Goal: Transaction & Acquisition: Purchase product/service

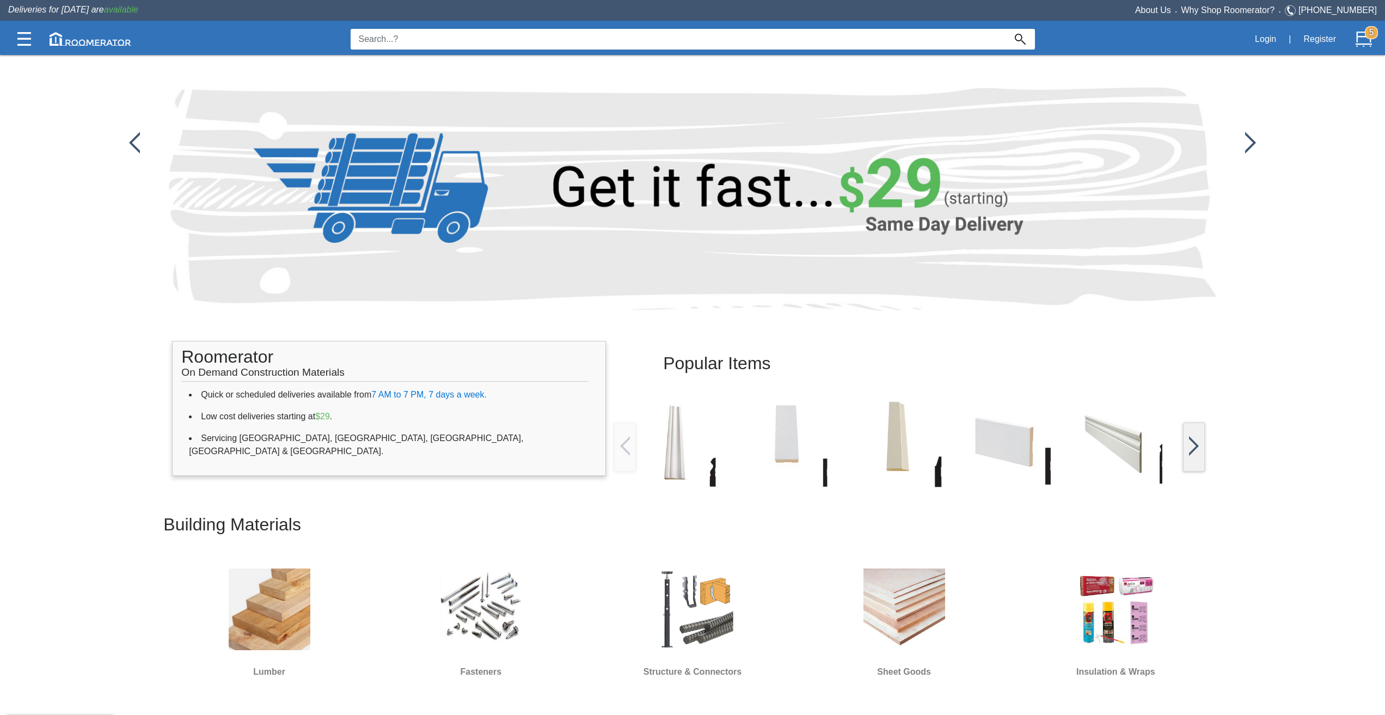
click at [781, 35] on input at bounding box center [678, 39] width 655 height 21
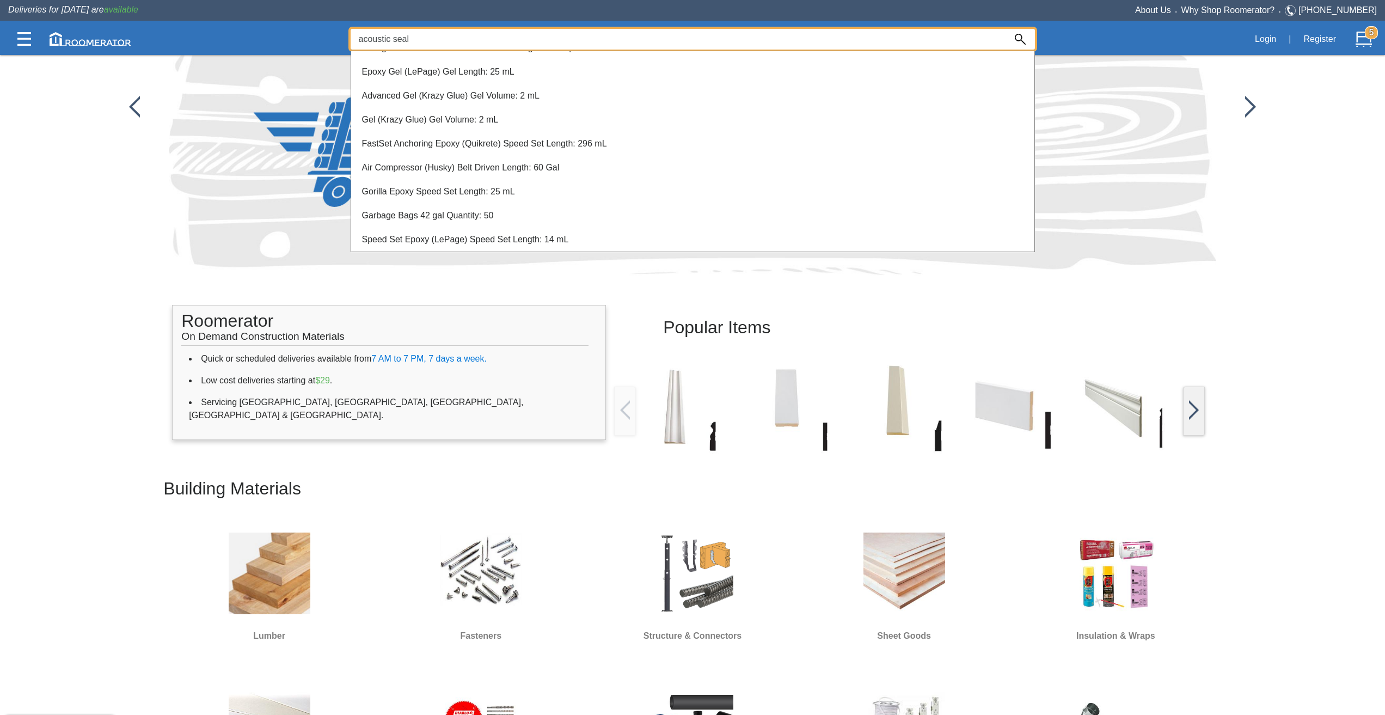
scroll to position [109, 0]
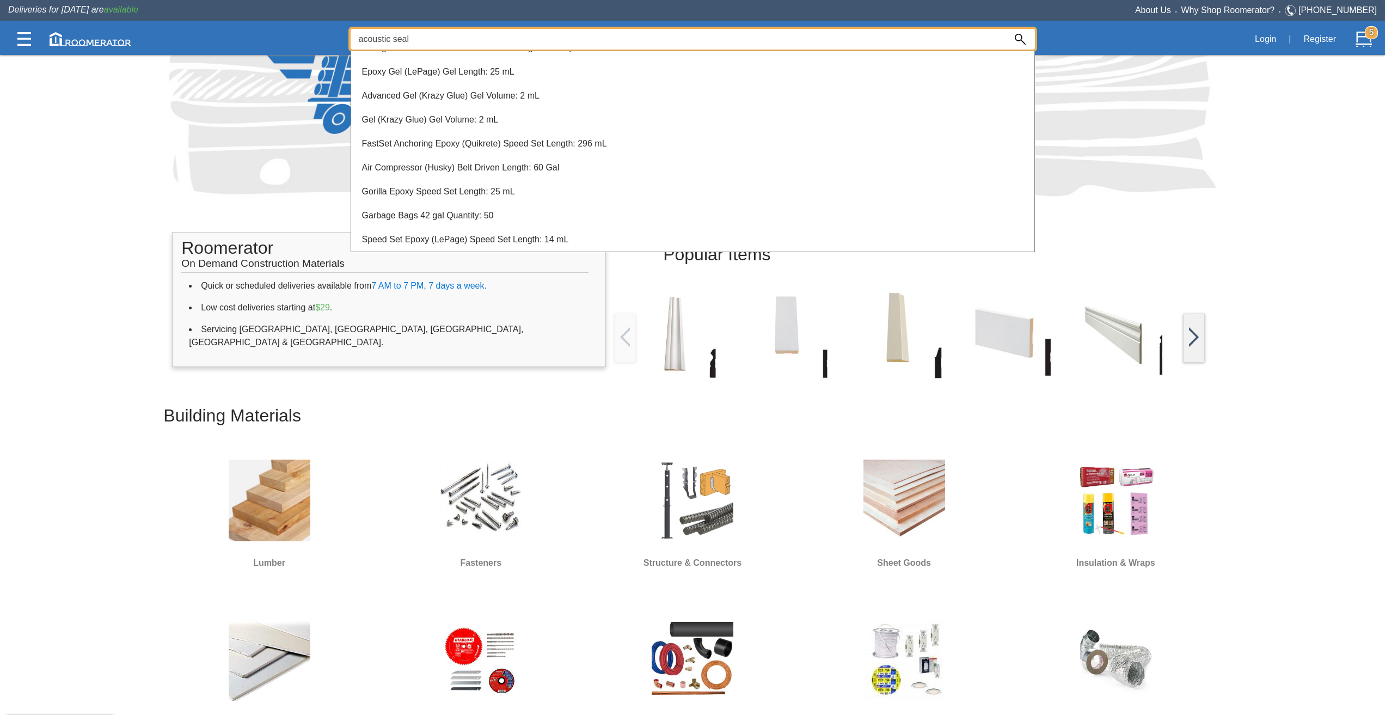
click at [459, 41] on input "acoustic seal" at bounding box center [678, 39] width 655 height 21
click at [364, 38] on input "acoustic sealant" at bounding box center [678, 39] width 655 height 21
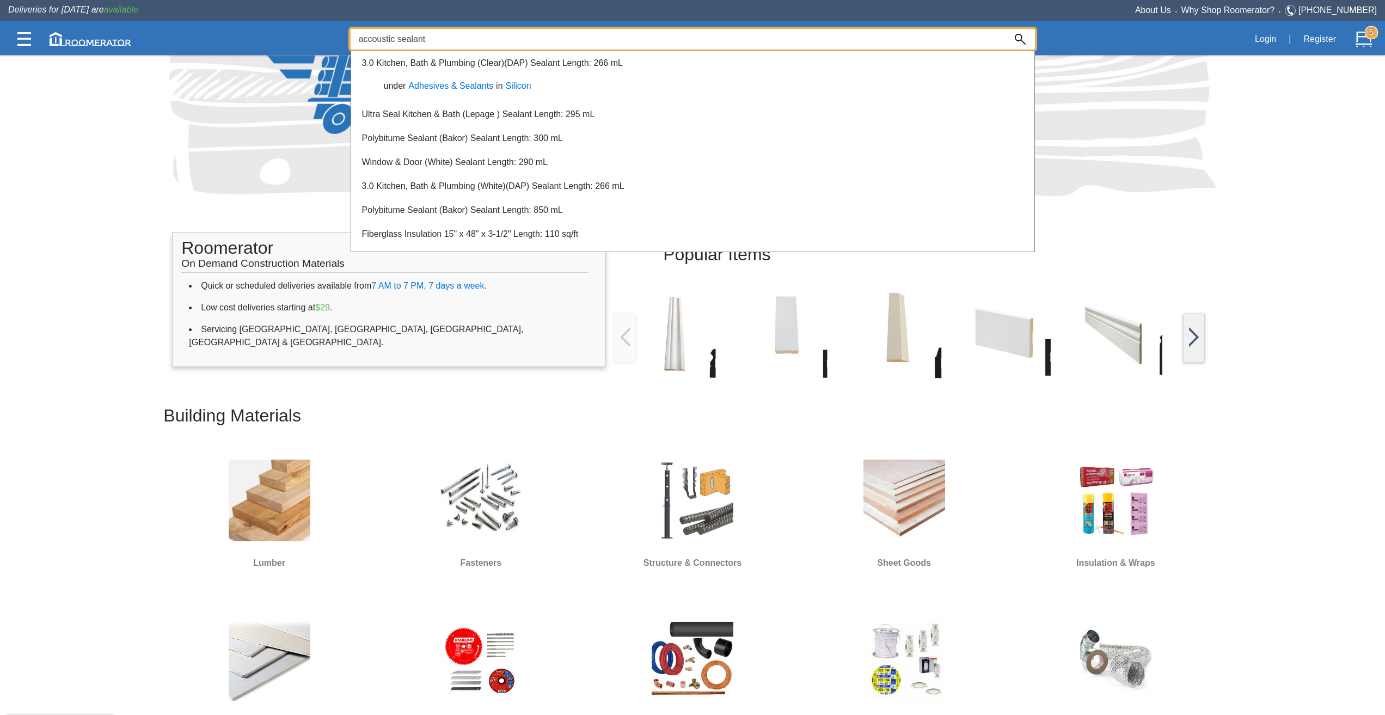
scroll to position [0, 0]
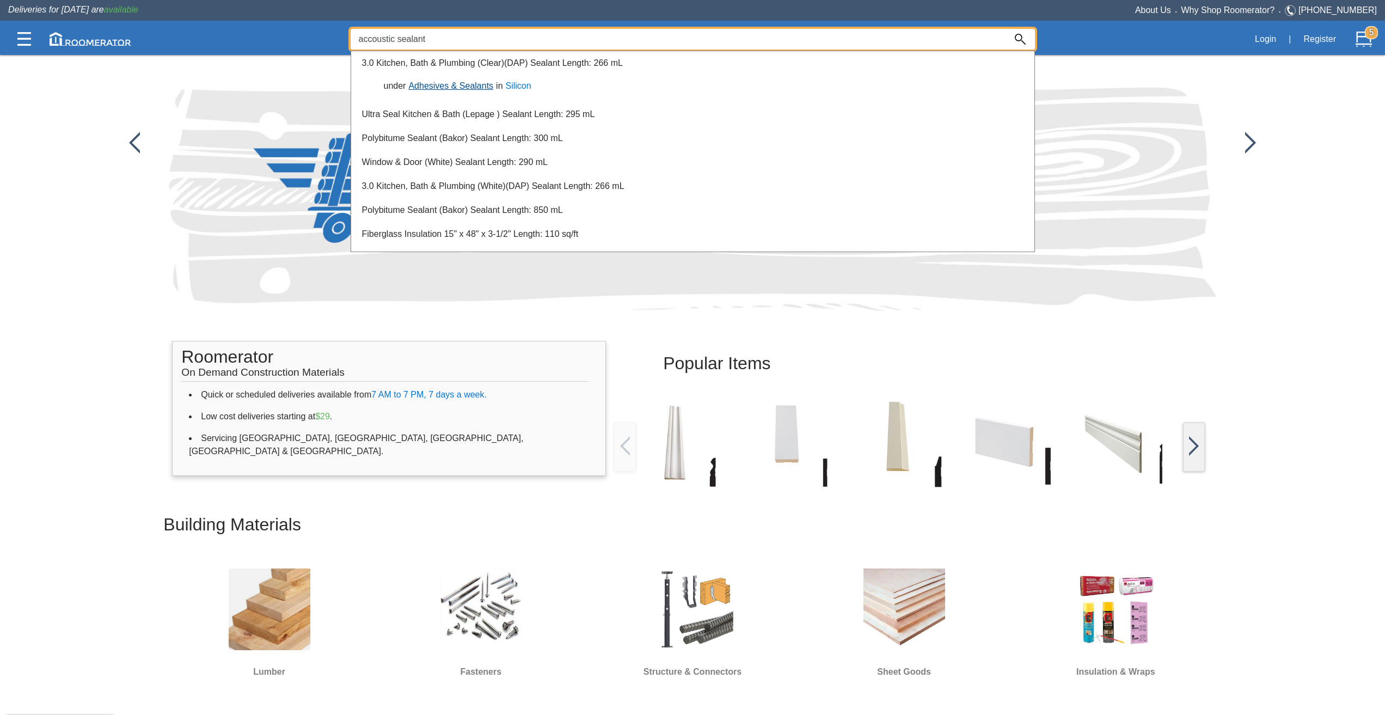
type input "accoustic sealant"
click at [471, 83] on link "Adhesives & Sealants" at bounding box center [451, 85] width 90 height 9
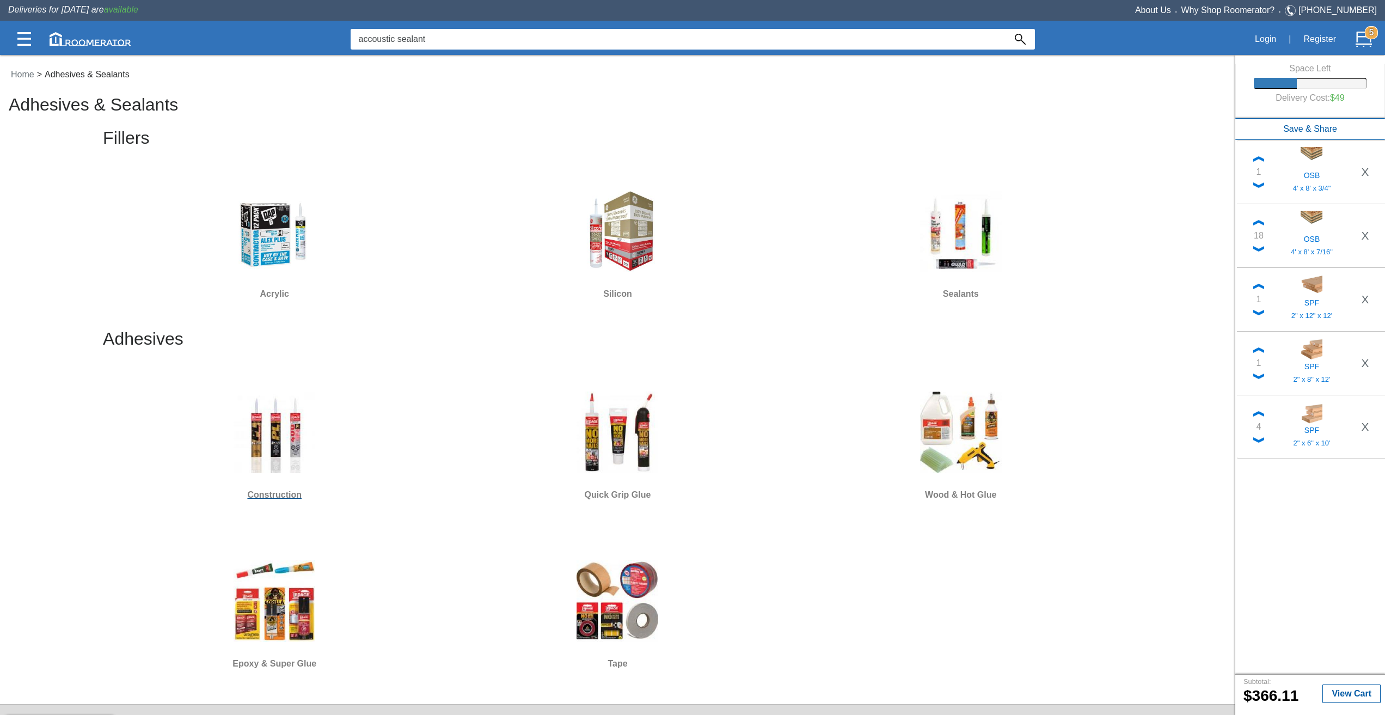
click at [294, 434] on img at bounding box center [275, 432] width 82 height 82
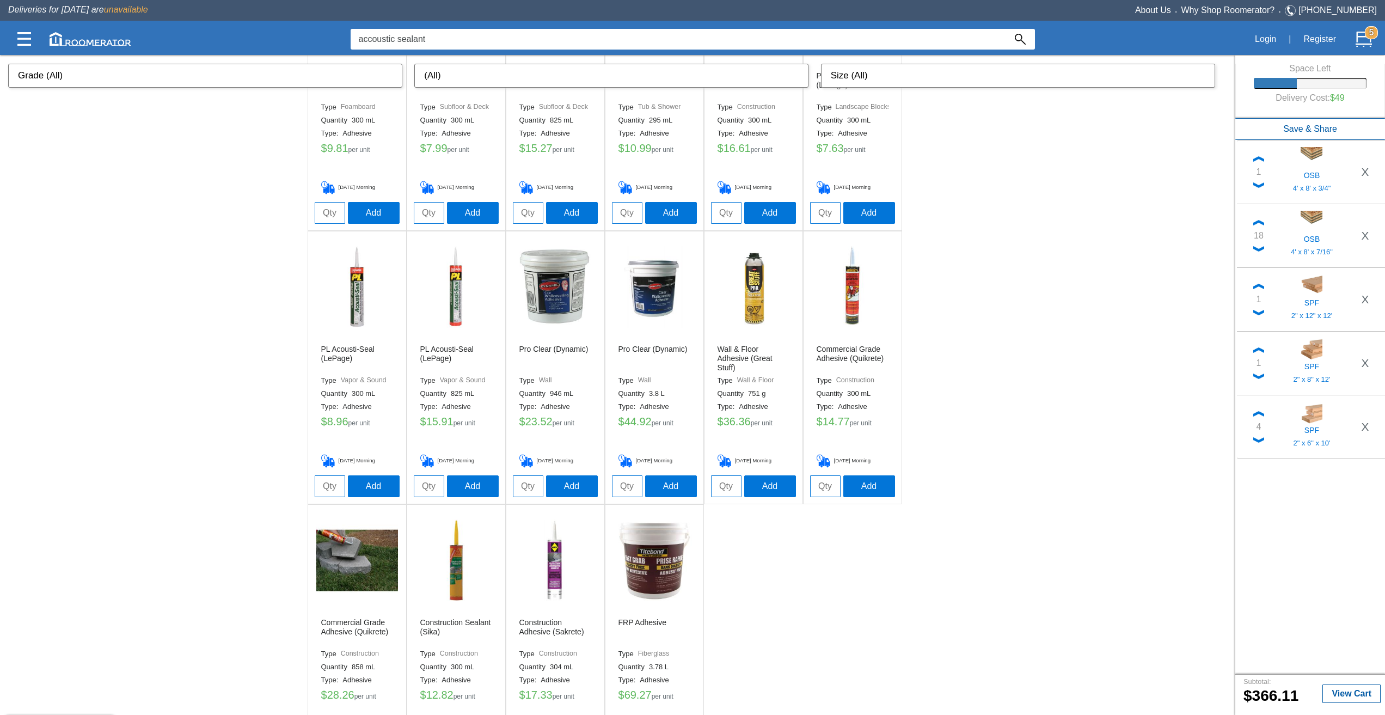
scroll to position [490, 0]
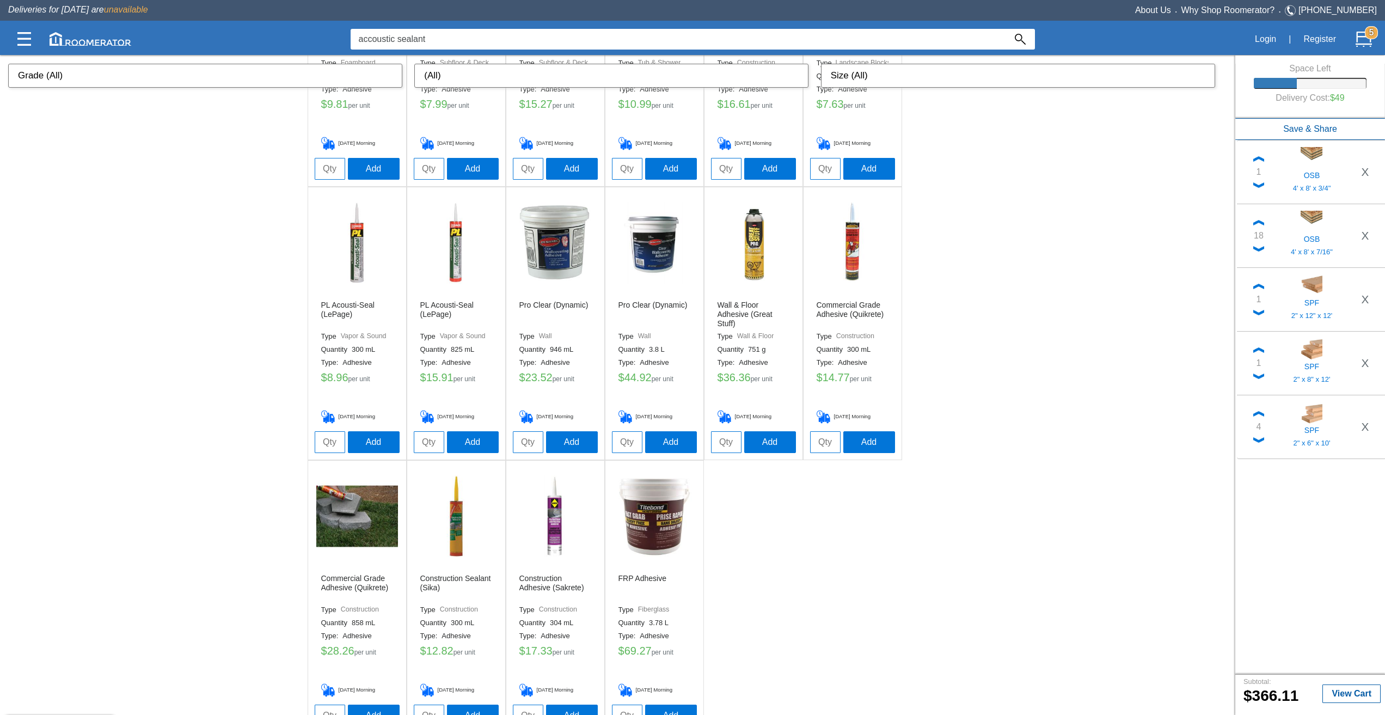
click at [369, 266] on img at bounding box center [357, 243] width 82 height 82
